Goal: Task Accomplishment & Management: Manage account settings

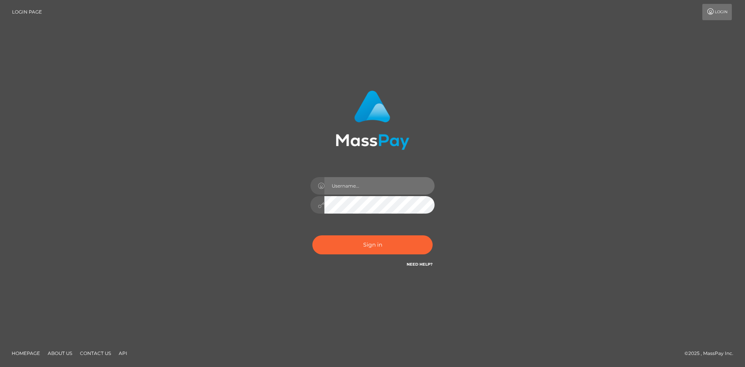
click at [341, 187] on input "text" at bounding box center [379, 185] width 110 height 17
type input "Veronica"
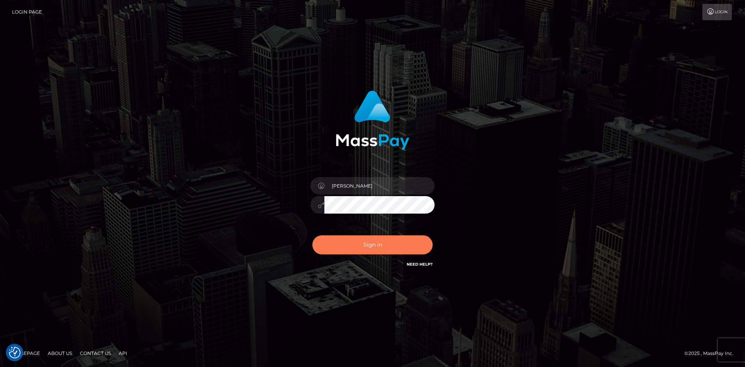
click at [367, 240] on button "Sign in" at bounding box center [372, 244] width 120 height 19
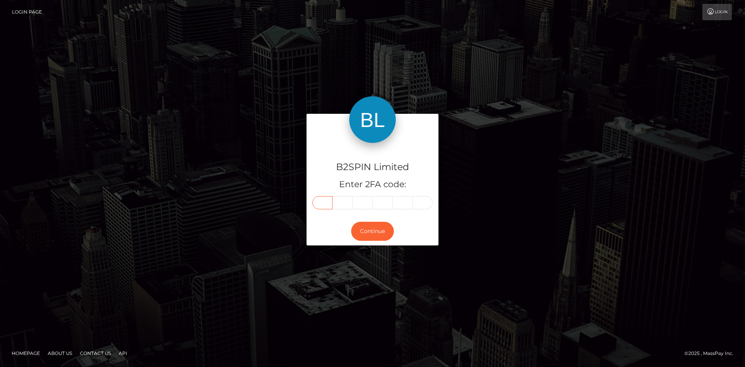
paste input "3"
type input "3"
type input "1"
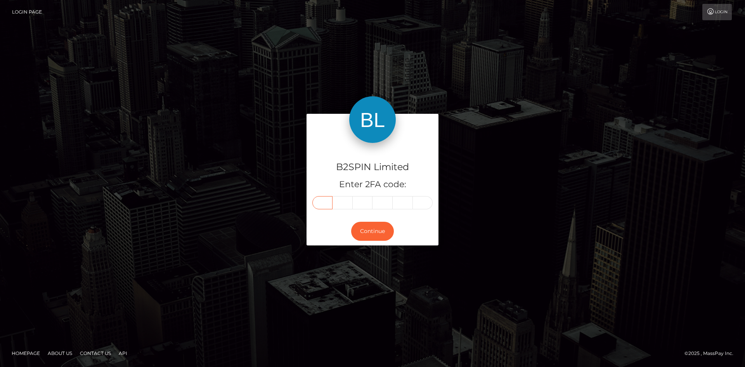
type input "9"
type input "8"
click at [383, 234] on button "Continue" at bounding box center [372, 231] width 43 height 19
